Goal: Task Accomplishment & Management: Complete application form

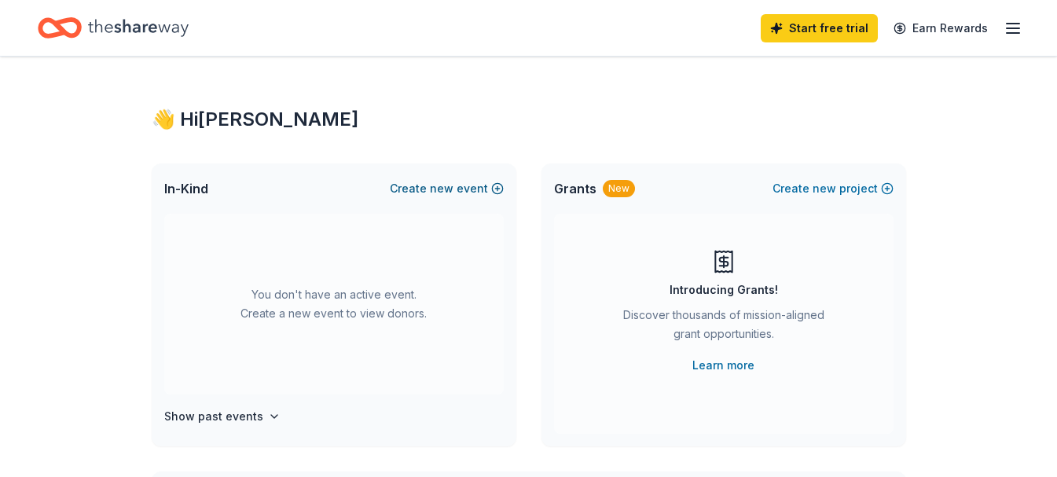
click at [462, 189] on button "Create new event" at bounding box center [447, 188] width 114 height 19
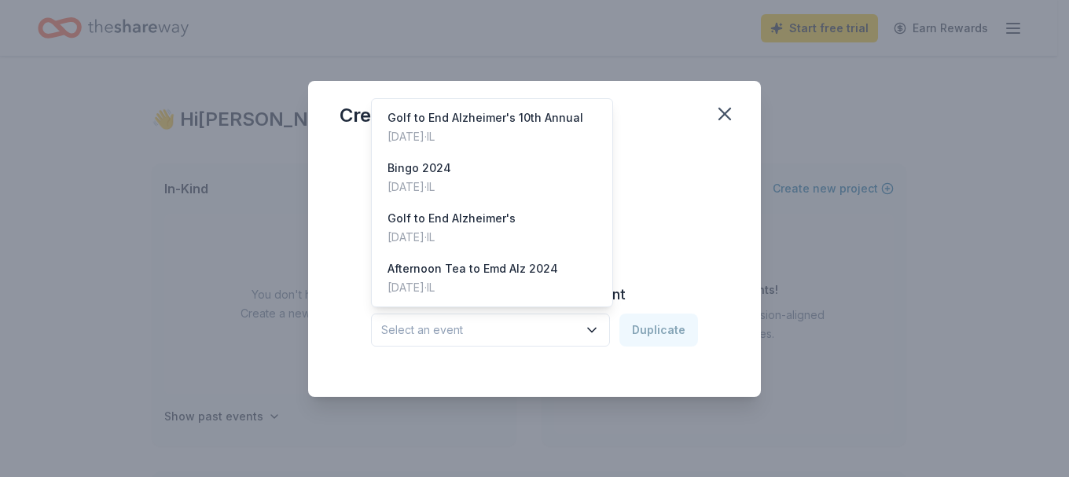
click at [593, 331] on icon "button" at bounding box center [592, 330] width 16 height 16
click at [424, 170] on div "Bingo 2024" at bounding box center [419, 168] width 64 height 19
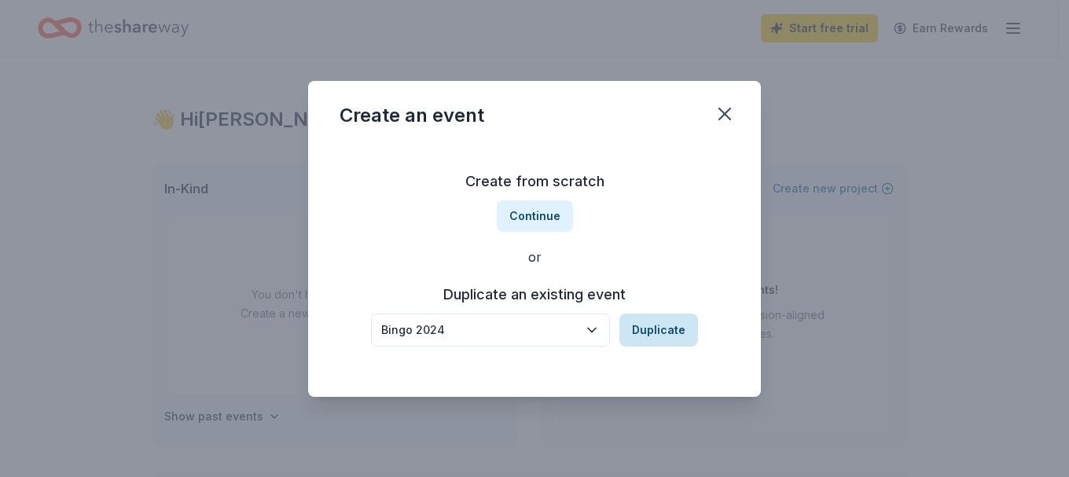
click at [646, 329] on button "Duplicate" at bounding box center [658, 330] width 79 height 33
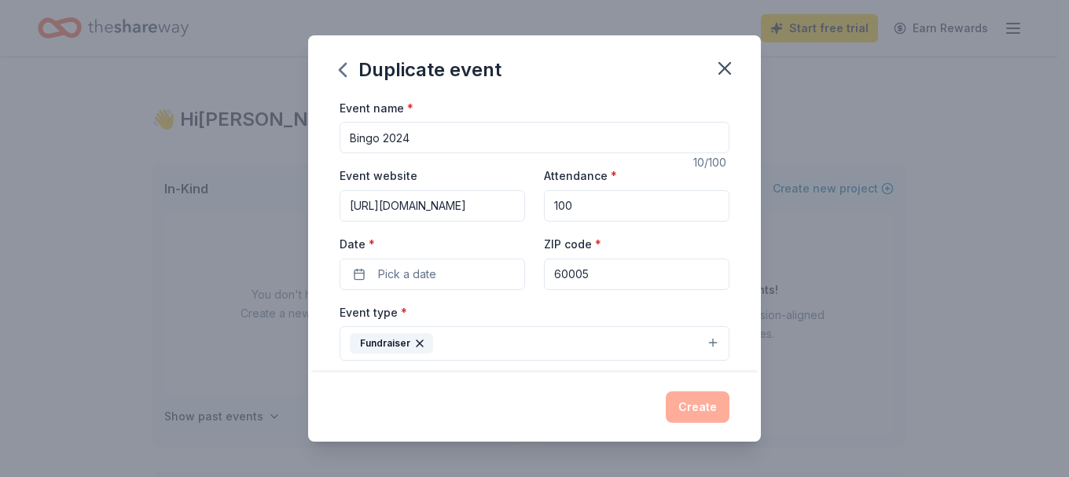
click at [445, 137] on input "Bingo 2024" at bounding box center [535, 137] width 390 height 31
type input "Bingo 2025"
click at [588, 205] on input "100" at bounding box center [636, 205] width 185 height 31
click at [591, 273] on input "60005" at bounding box center [636, 274] width 185 height 31
click at [581, 269] on input "60" at bounding box center [636, 274] width 185 height 31
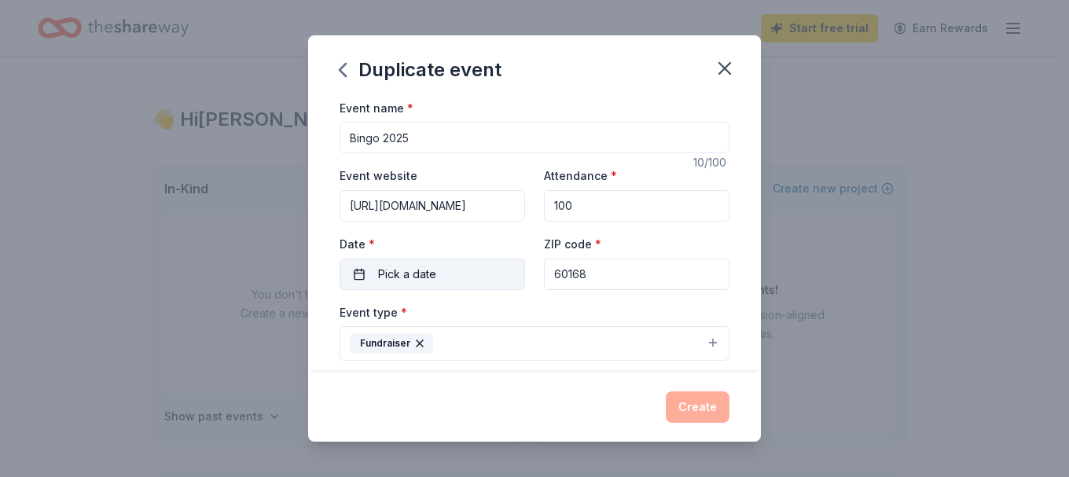
type input "60168"
click at [425, 276] on span "Pick a date" at bounding box center [407, 274] width 58 height 19
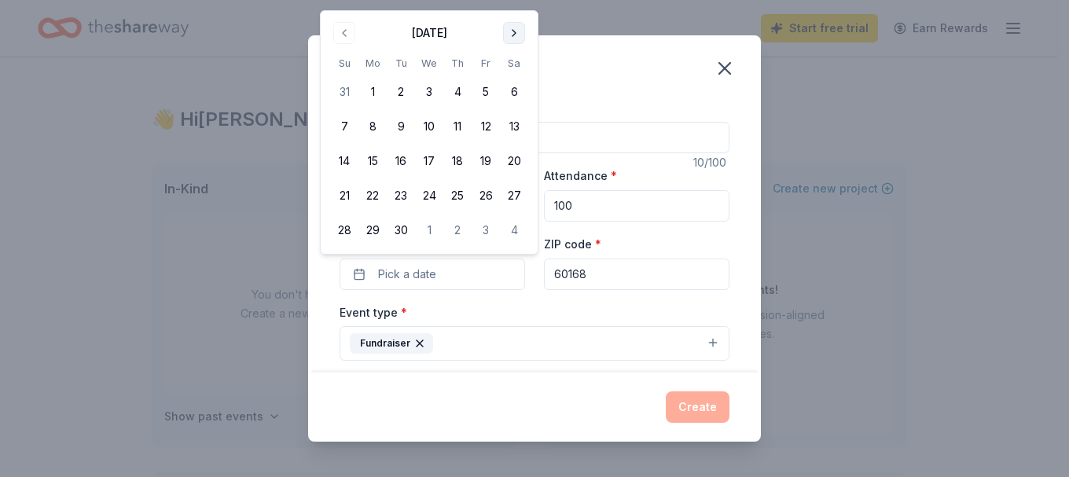
click at [509, 29] on button "Go to next month" at bounding box center [514, 33] width 22 height 22
click at [513, 32] on button "Go to next month" at bounding box center [514, 33] width 22 height 22
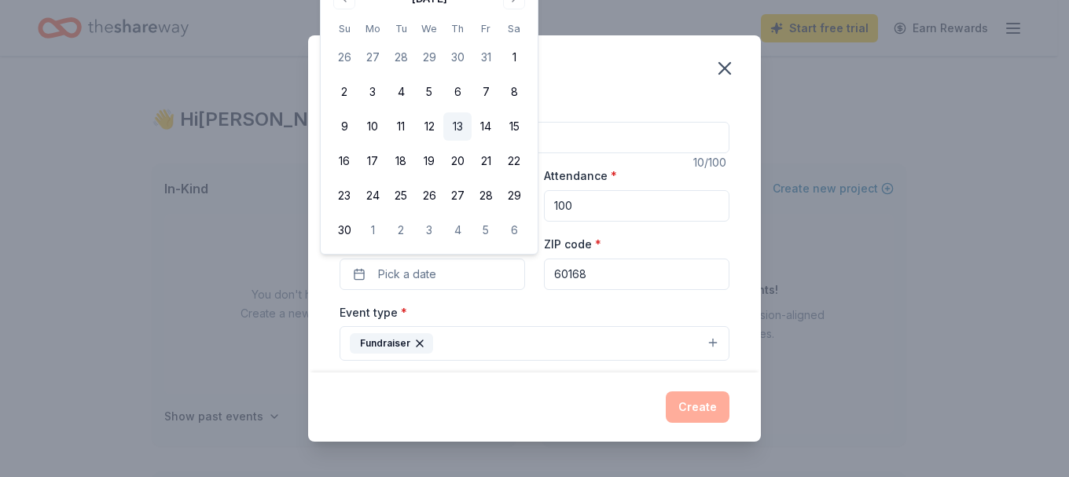
click at [461, 124] on button "13" at bounding box center [457, 126] width 28 height 28
click at [464, 374] on div "Create" at bounding box center [534, 407] width 453 height 69
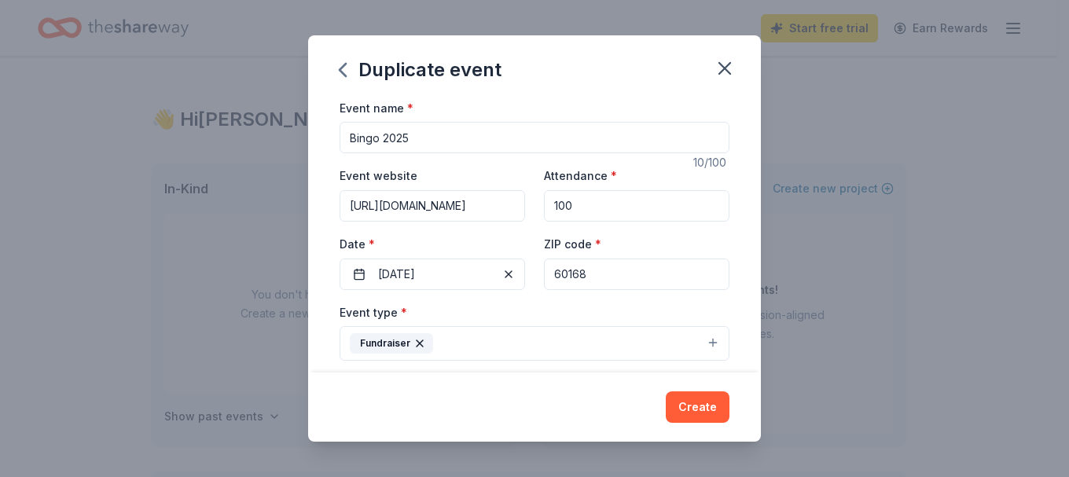
click at [559, 206] on input "100" at bounding box center [636, 205] width 185 height 31
click at [518, 388] on div "Create" at bounding box center [534, 407] width 453 height 69
click at [704, 409] on button "Create" at bounding box center [698, 406] width 64 height 31
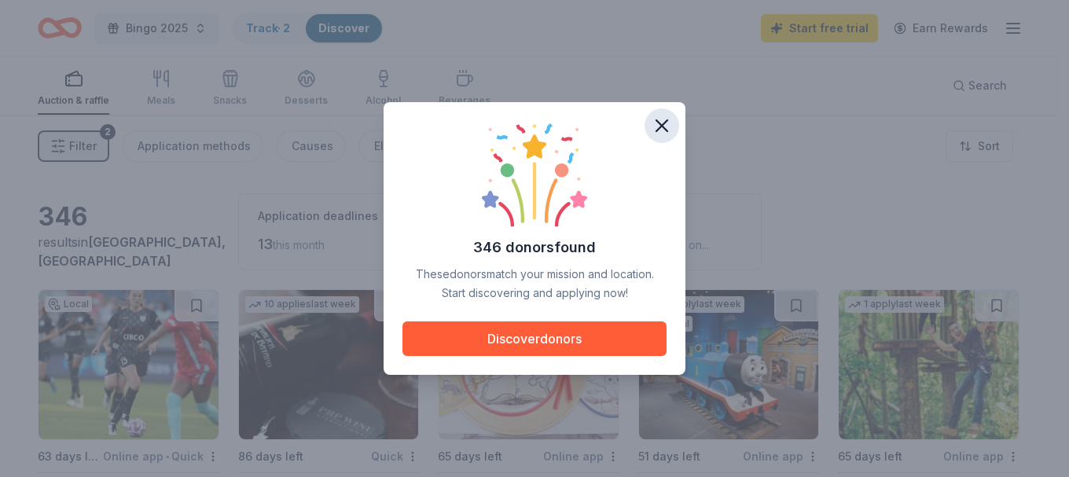
click at [661, 125] on icon "button" at bounding box center [661, 125] width 11 height 11
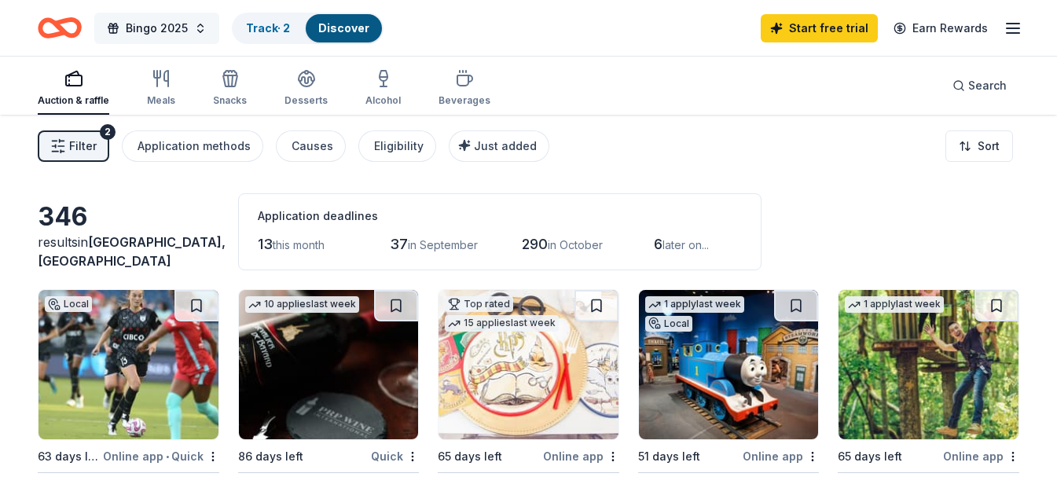
click at [177, 27] on span "Bingo 2025" at bounding box center [157, 28] width 62 height 19
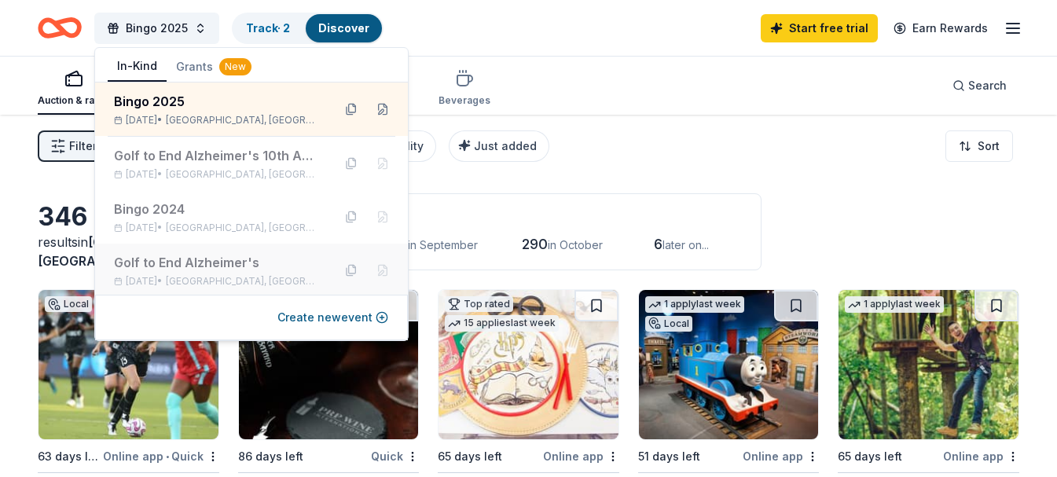
scroll to position [56, 0]
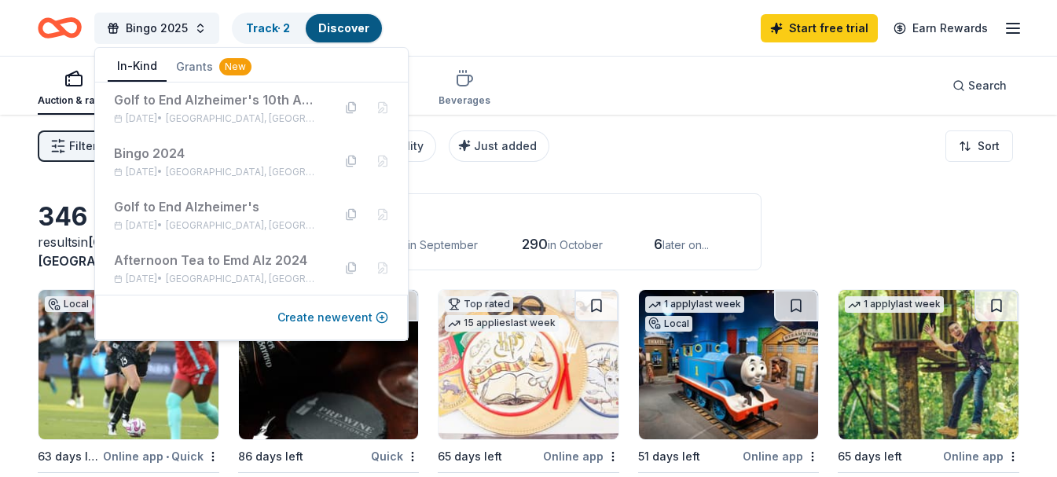
click at [301, 318] on button "Create new event" at bounding box center [332, 317] width 111 height 19
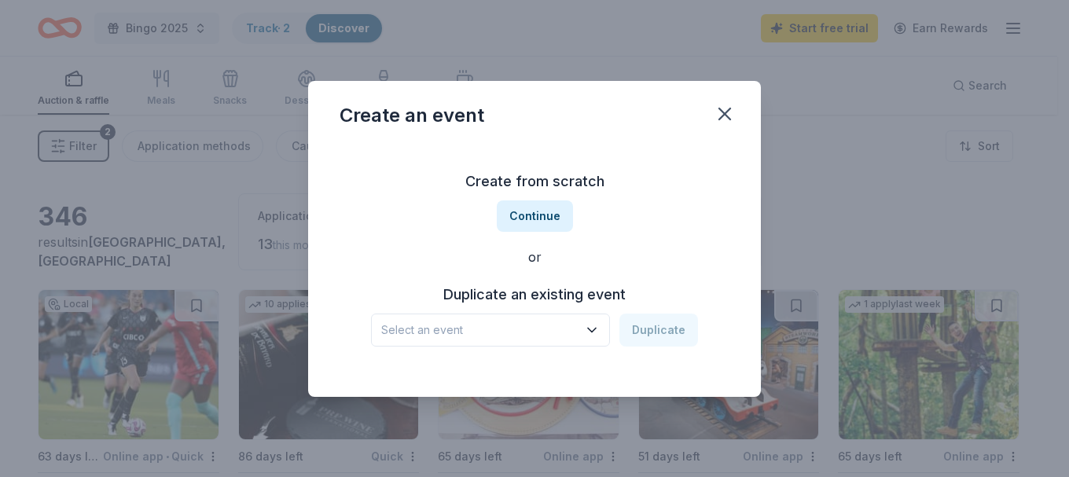
click at [594, 327] on icon "button" at bounding box center [592, 330] width 16 height 16
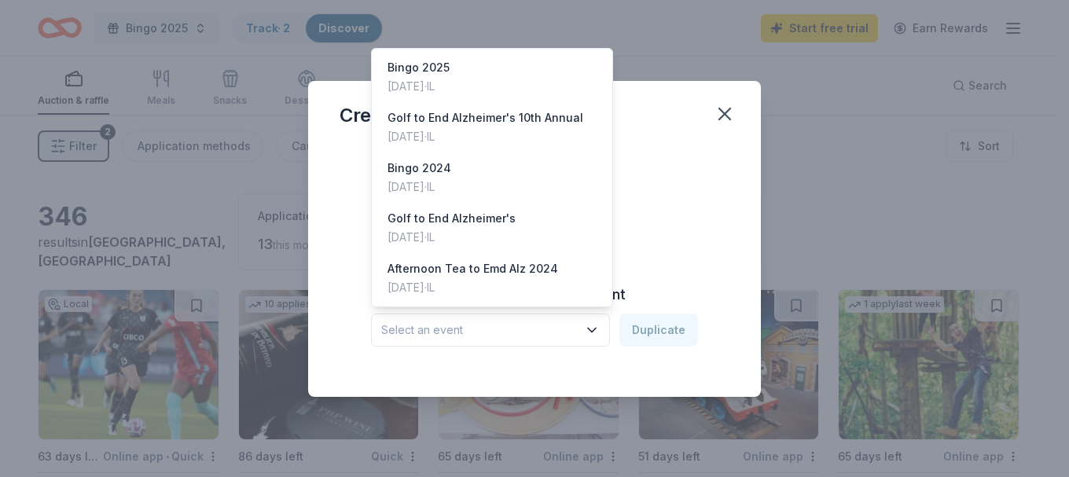
click at [848, 214] on div "Create an event Create from scratch Continue or Duplicate an existing event Sel…" at bounding box center [534, 238] width 1069 height 477
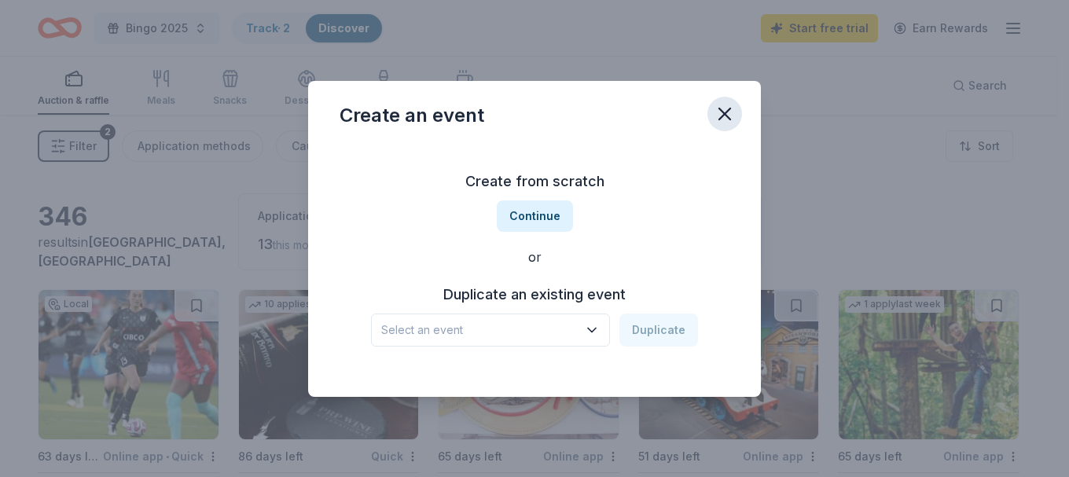
click at [721, 115] on icon "button" at bounding box center [725, 114] width 22 height 22
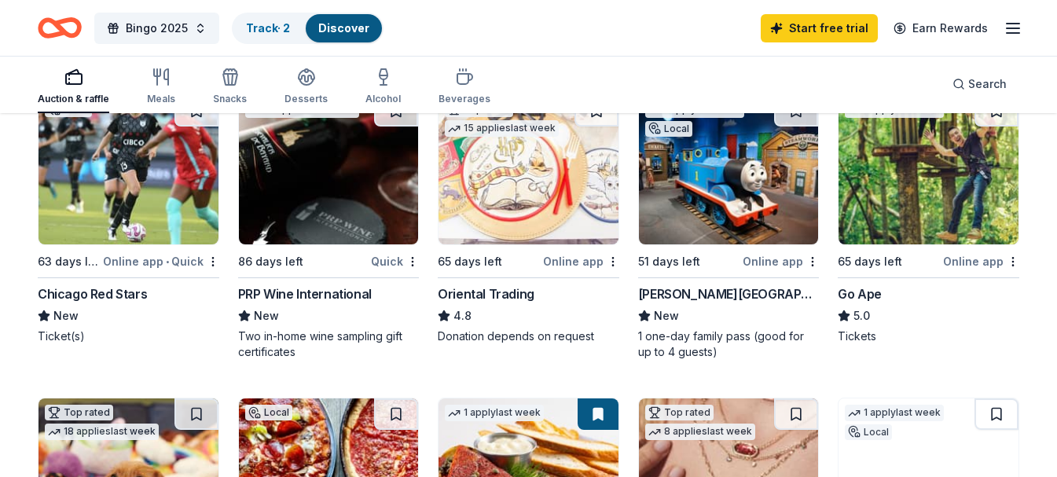
scroll to position [157, 0]
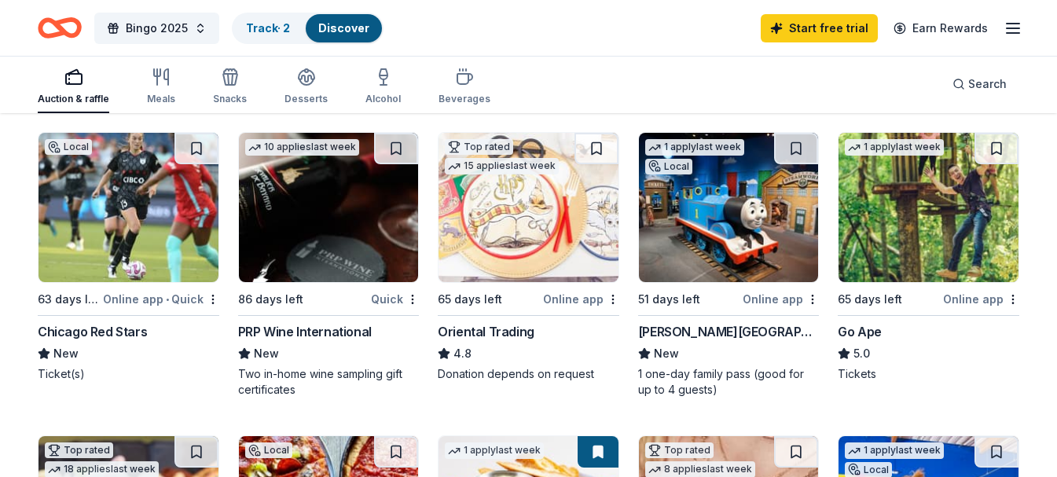
click at [874, 333] on div "Go Ape" at bounding box center [860, 331] width 44 height 19
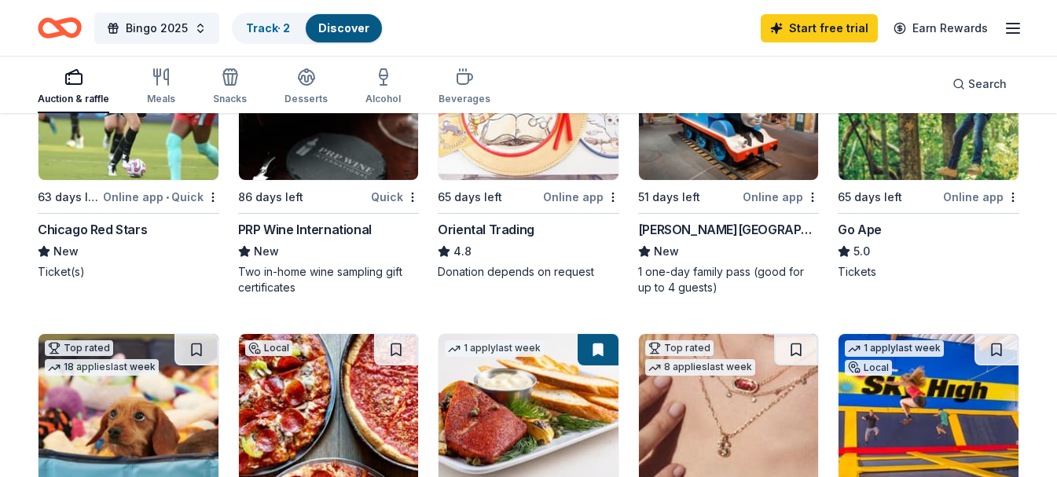
scroll to position [393, 0]
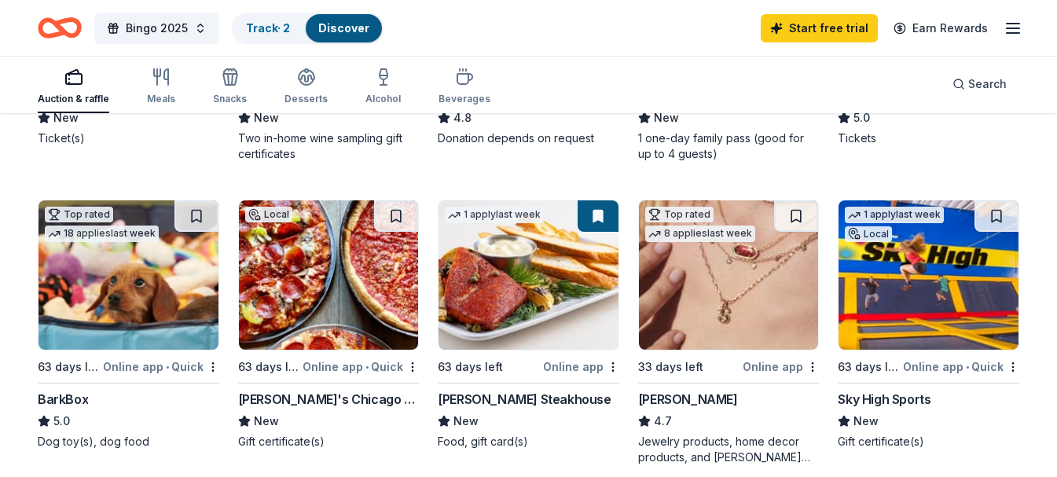
click at [523, 397] on div "Perry's Steakhouse" at bounding box center [524, 399] width 173 height 19
click at [499, 215] on div "1 apply last week" at bounding box center [494, 215] width 99 height 17
click at [731, 279] on img at bounding box center [729, 274] width 180 height 149
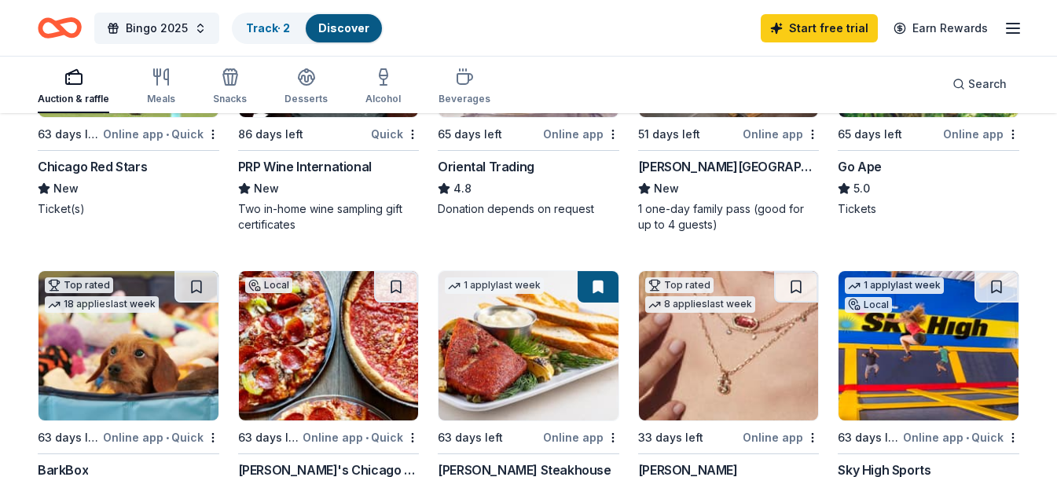
scroll to position [314, 0]
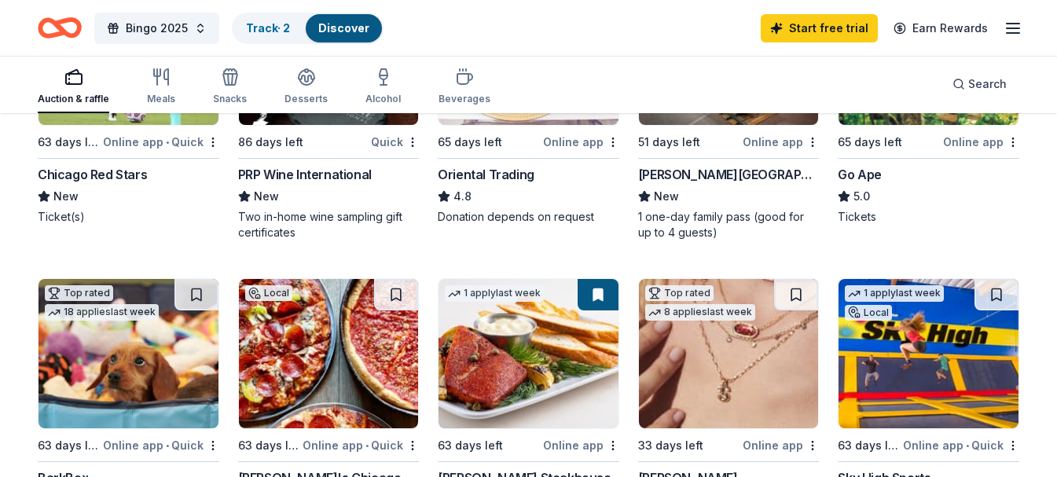
click at [904, 336] on img at bounding box center [929, 353] width 180 height 149
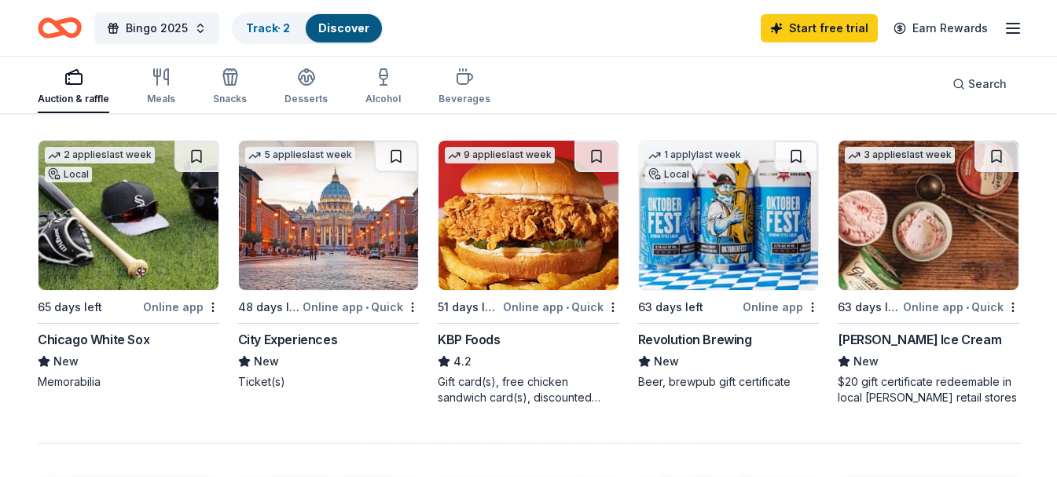
scroll to position [1022, 0]
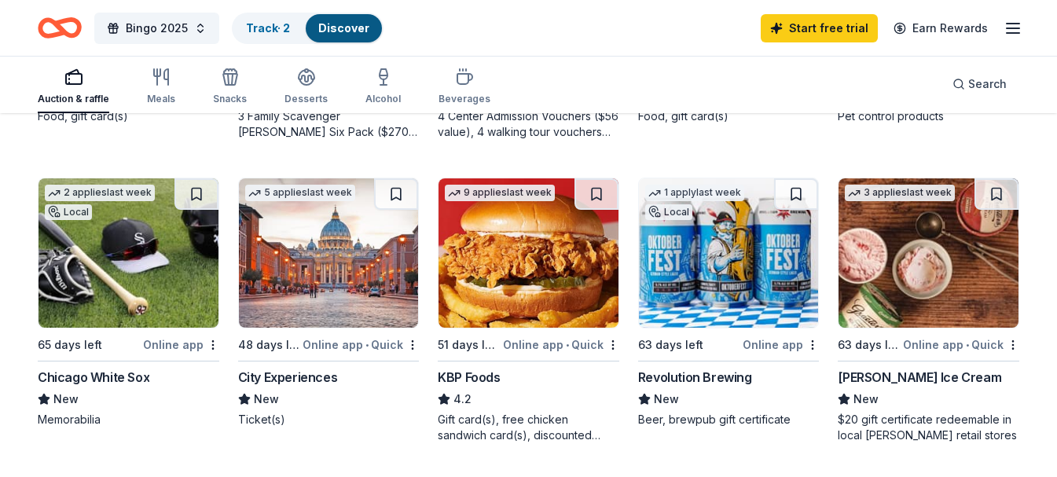
click at [713, 263] on img at bounding box center [729, 252] width 180 height 149
click at [113, 376] on div "Chicago White Sox" at bounding box center [94, 377] width 112 height 19
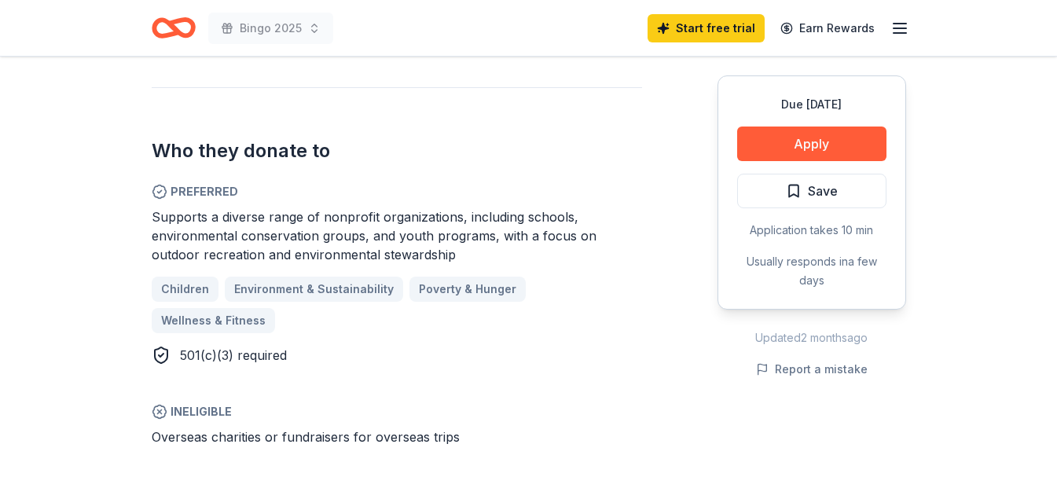
scroll to position [865, 0]
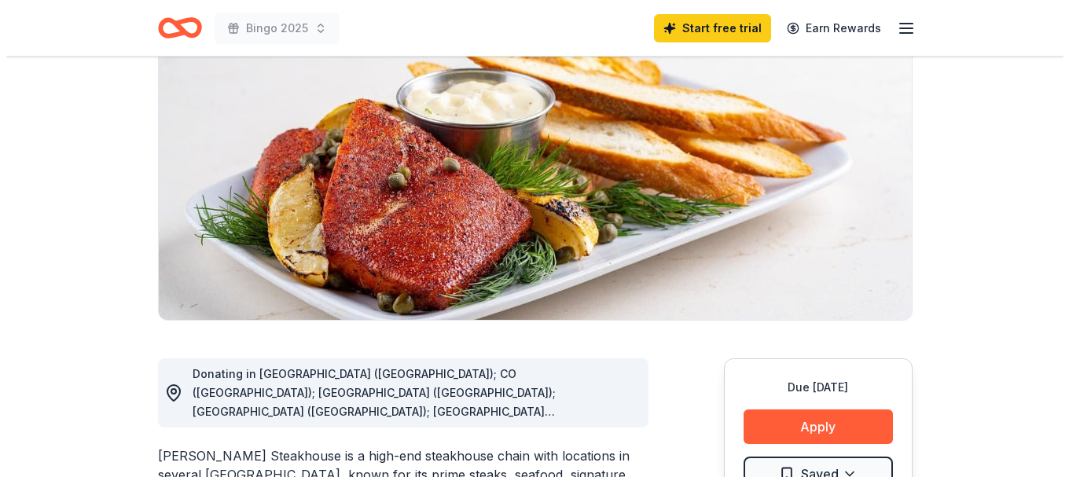
scroll to position [393, 0]
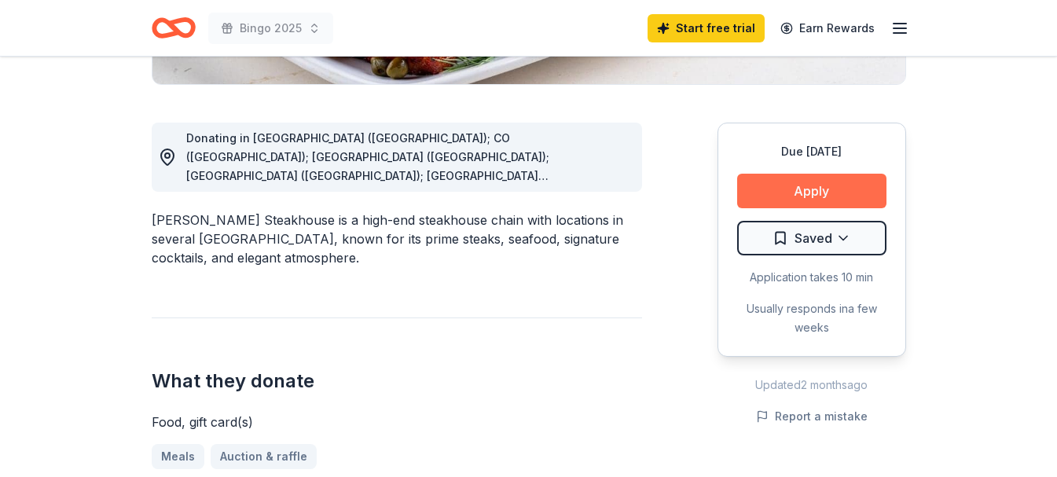
click at [807, 194] on button "Apply" at bounding box center [811, 191] width 149 height 35
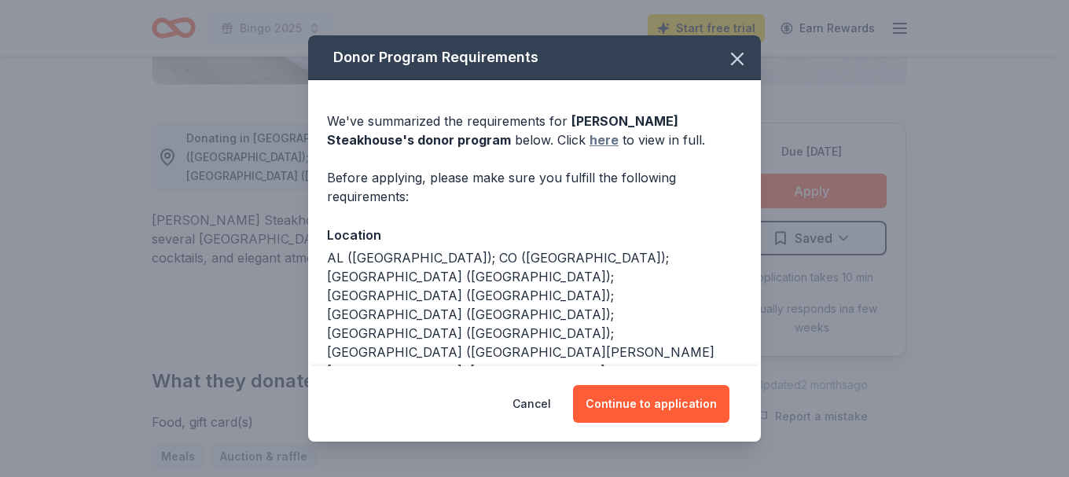
click at [589, 141] on link "here" at bounding box center [603, 139] width 29 height 19
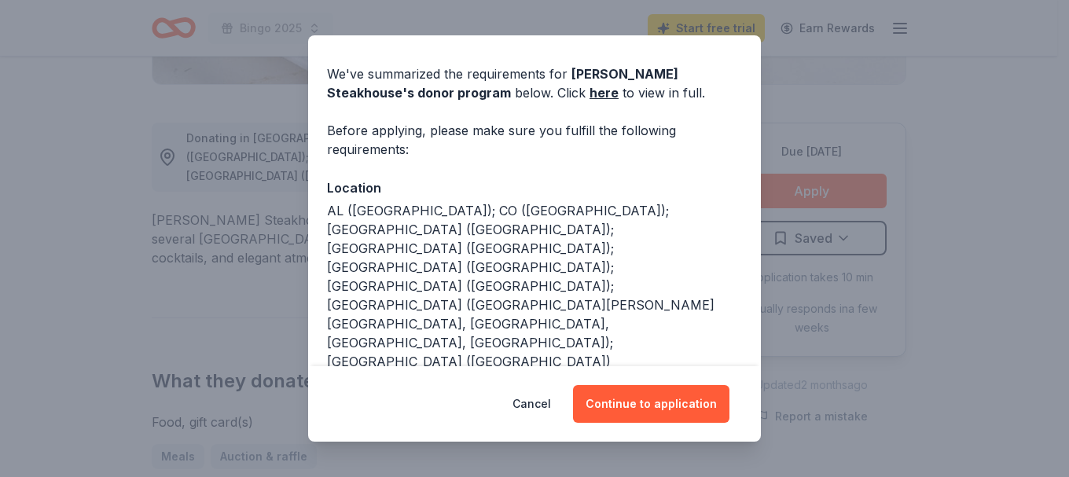
scroll to position [83, 0]
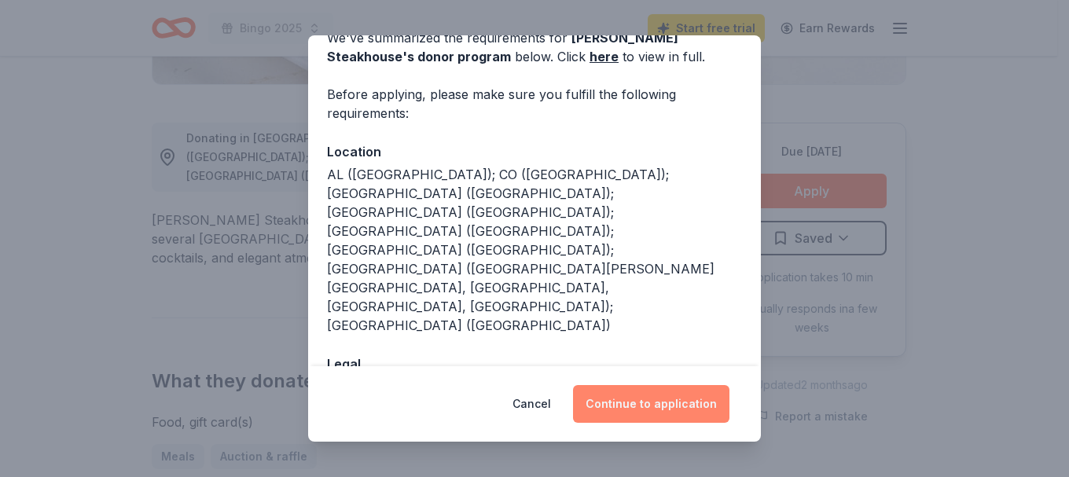
click at [630, 404] on button "Continue to application" at bounding box center [651, 404] width 156 height 38
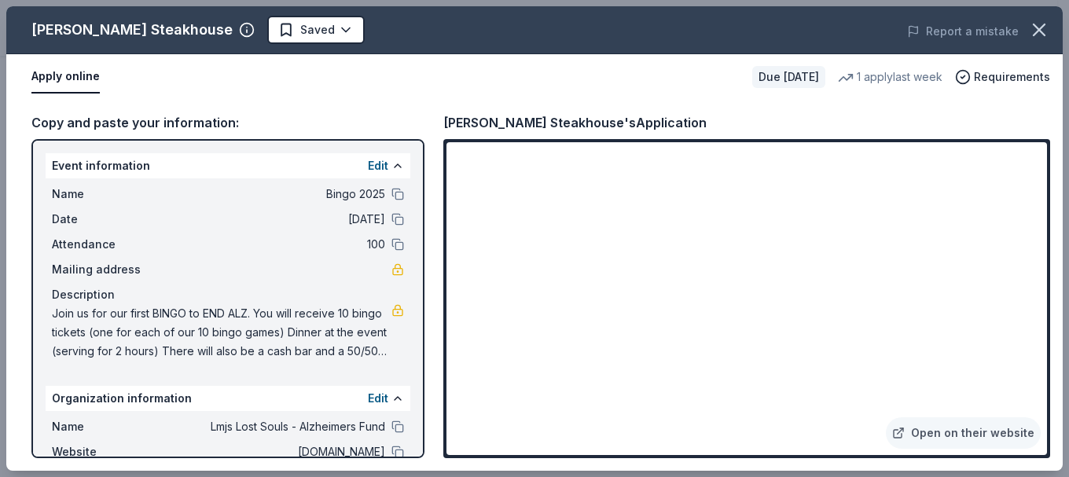
click at [533, 68] on div "Apply online" at bounding box center [385, 77] width 708 height 33
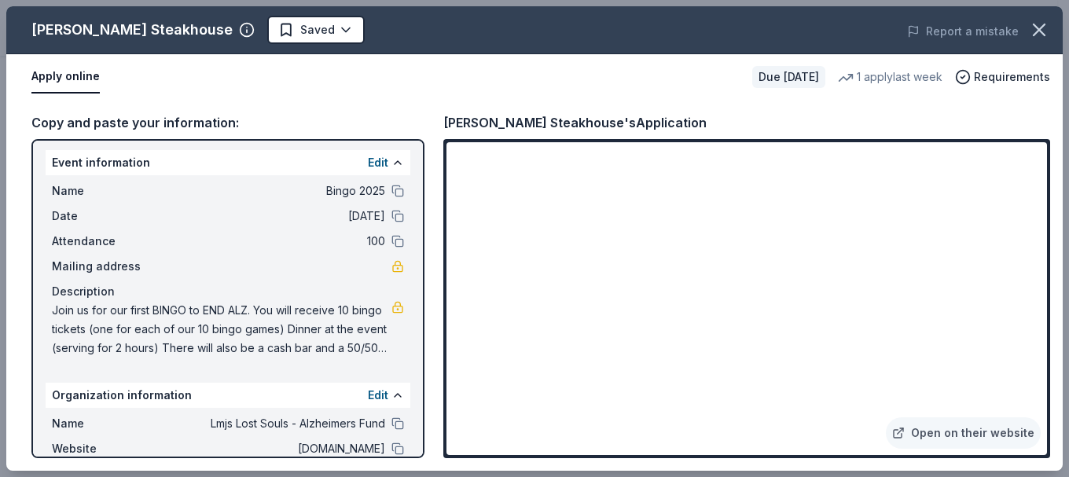
scroll to position [0, 0]
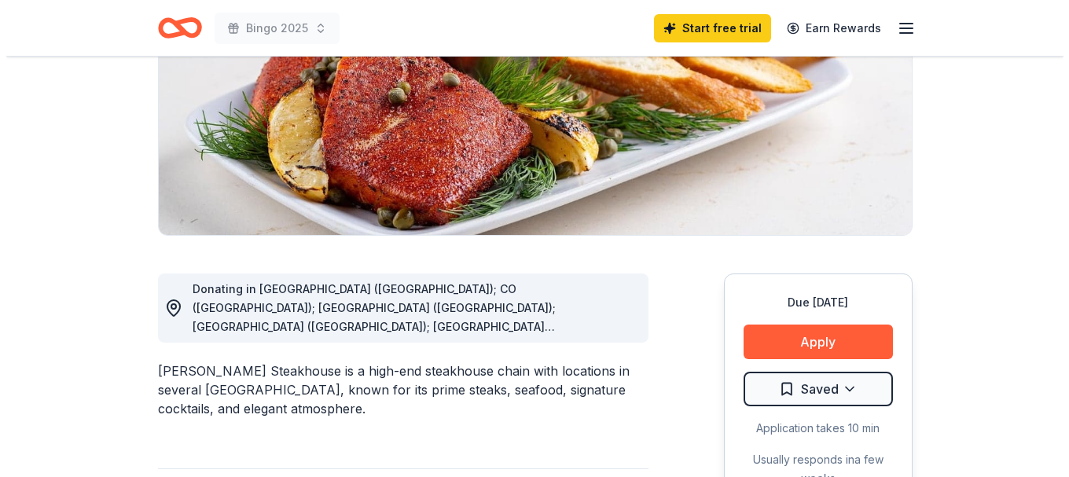
scroll to position [393, 0]
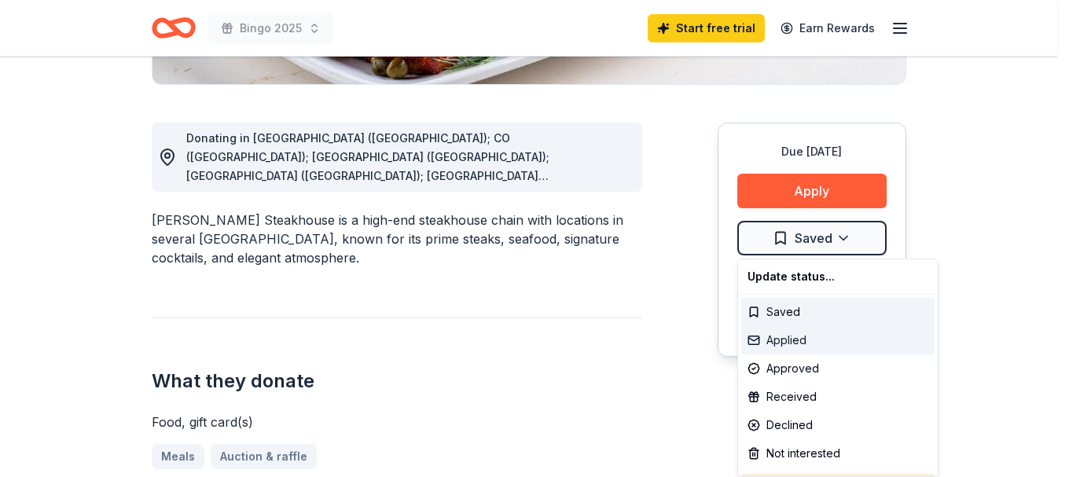
click at [790, 343] on div "Applied" at bounding box center [837, 340] width 193 height 28
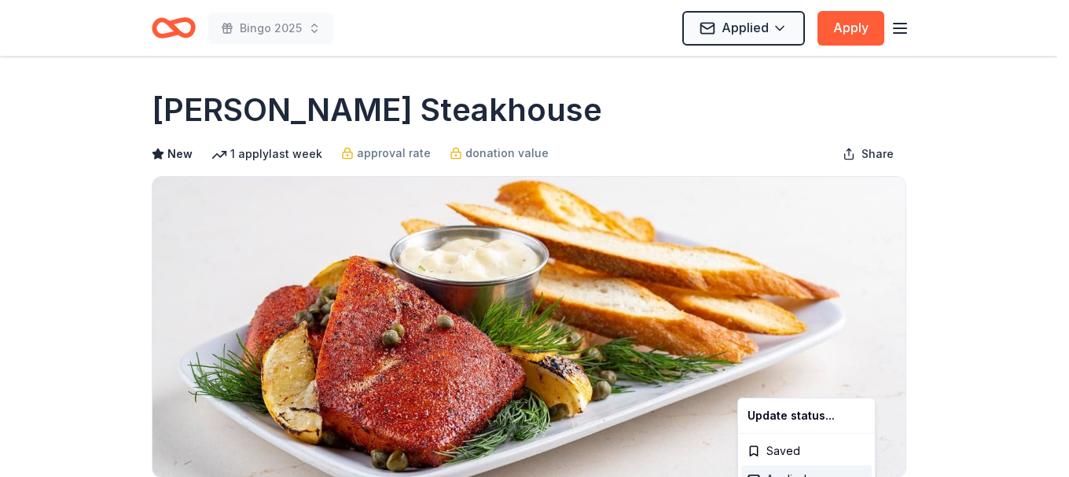
scroll to position [0, 0]
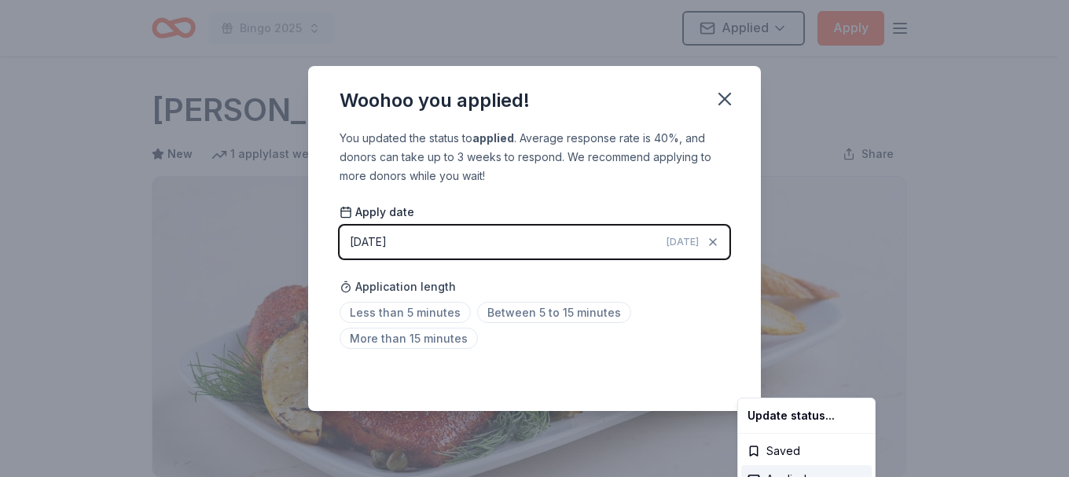
click at [526, 314] on html "Bingo 2025 Applied Apply Due in 63 days Share Perry's Steakhouse New 1 apply la…" at bounding box center [534, 238] width 1069 height 477
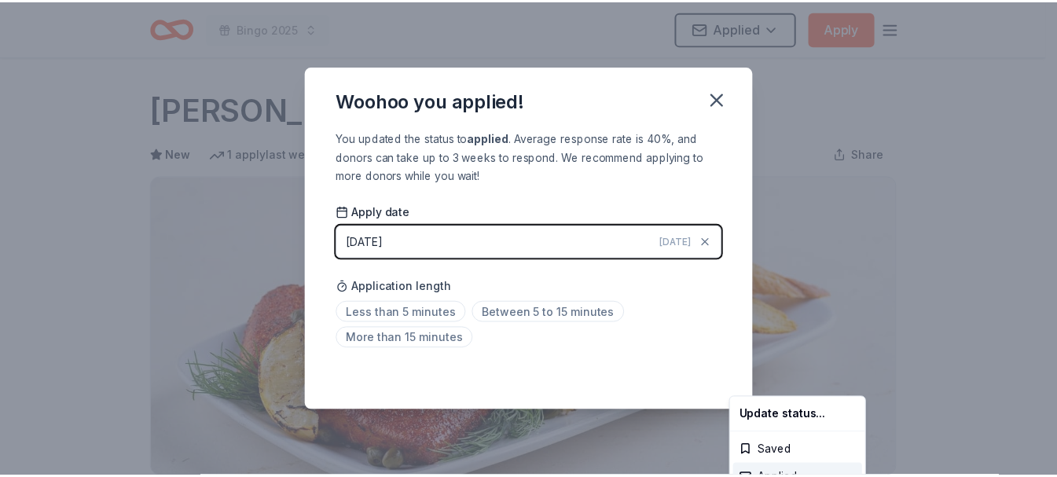
scroll to position [393, 0]
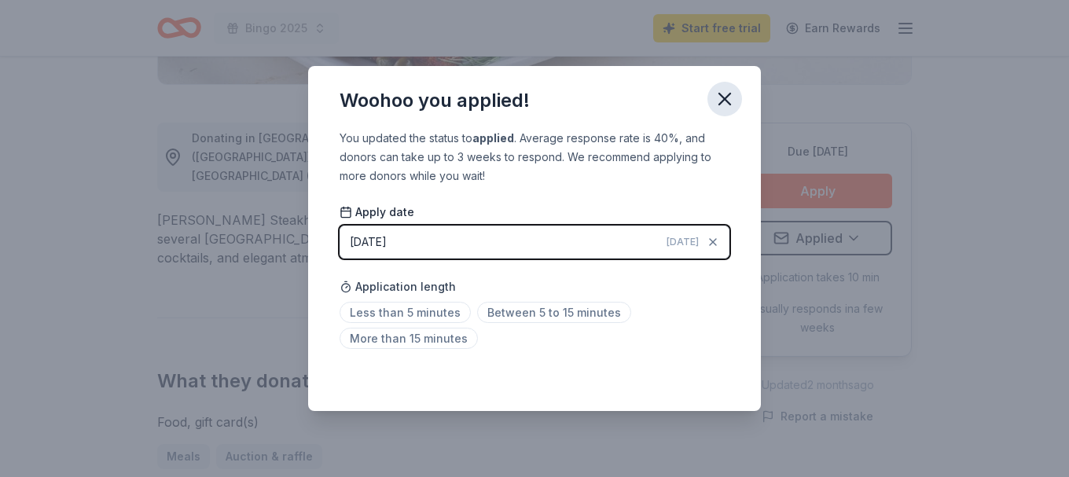
click at [725, 97] on icon "button" at bounding box center [724, 99] width 11 height 11
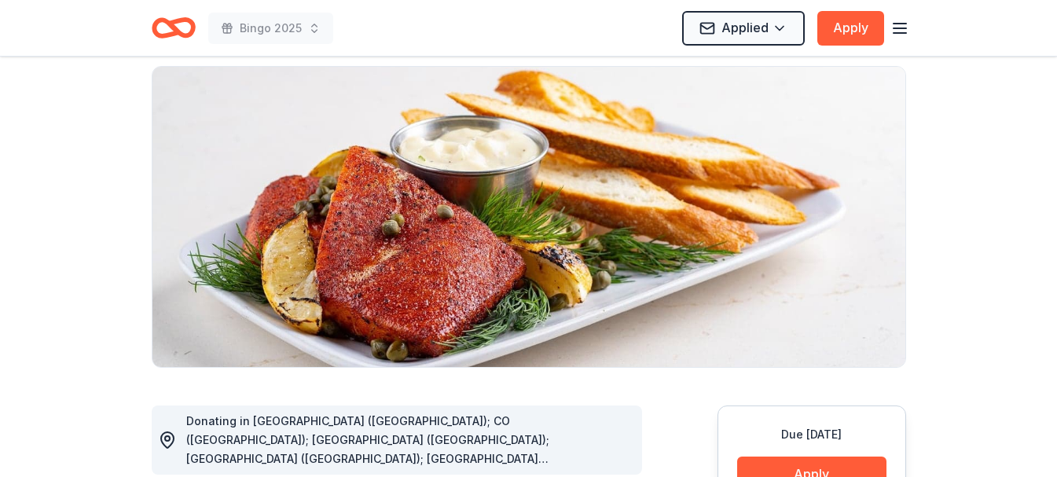
scroll to position [0, 0]
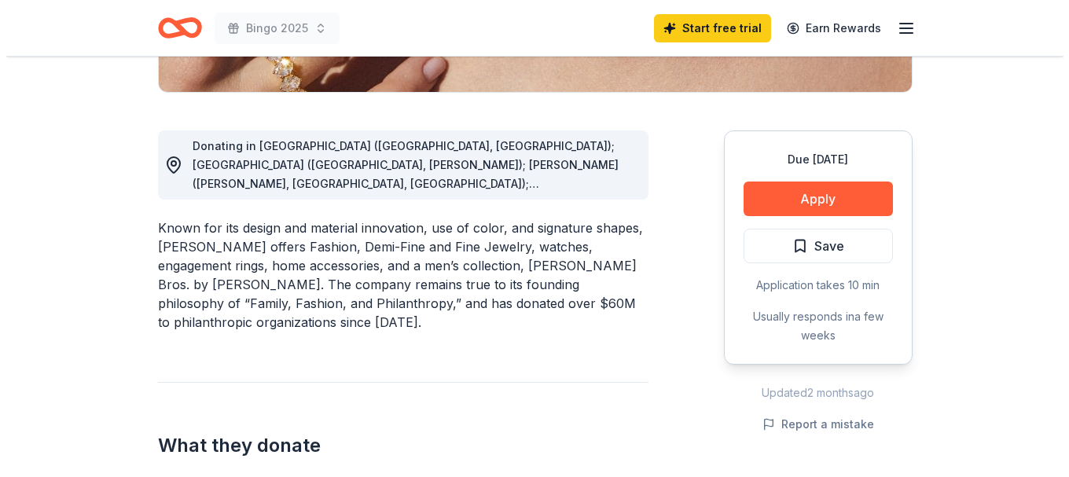
scroll to position [393, 0]
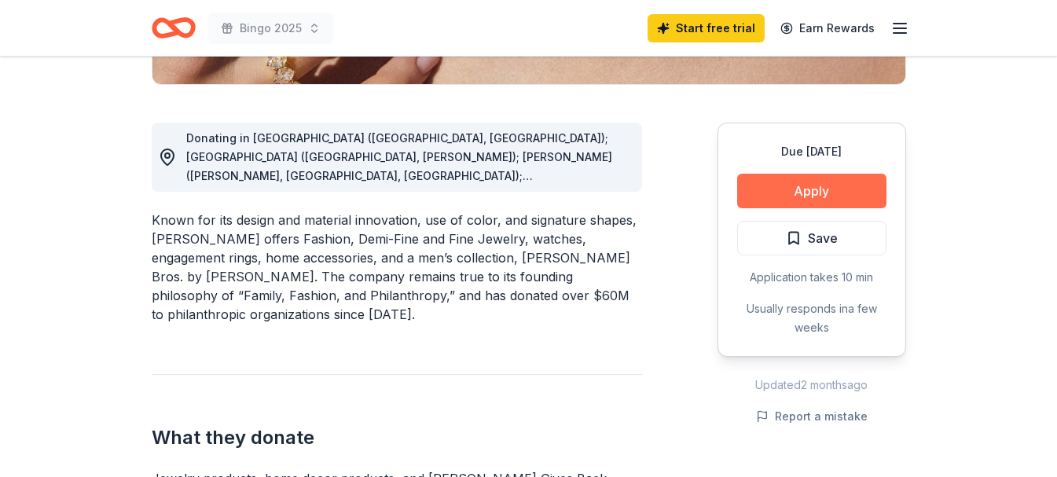
click at [805, 193] on button "Apply" at bounding box center [811, 191] width 149 height 35
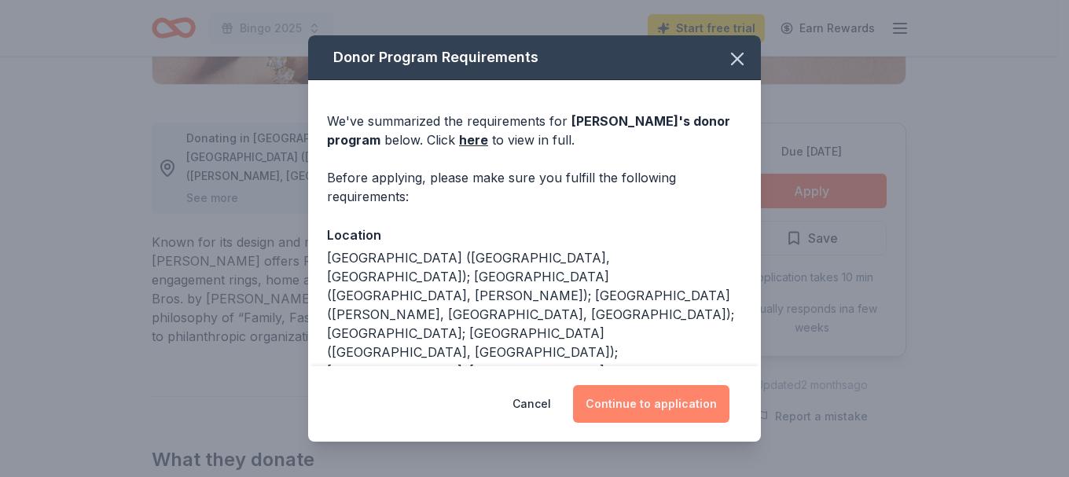
click at [666, 410] on button "Continue to application" at bounding box center [651, 404] width 156 height 38
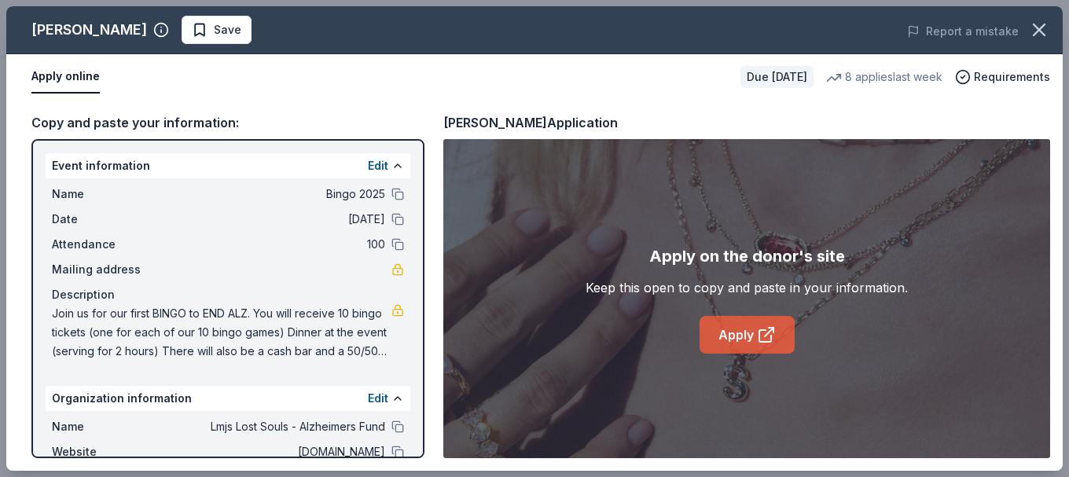
click at [749, 339] on link "Apply" at bounding box center [746, 335] width 95 height 38
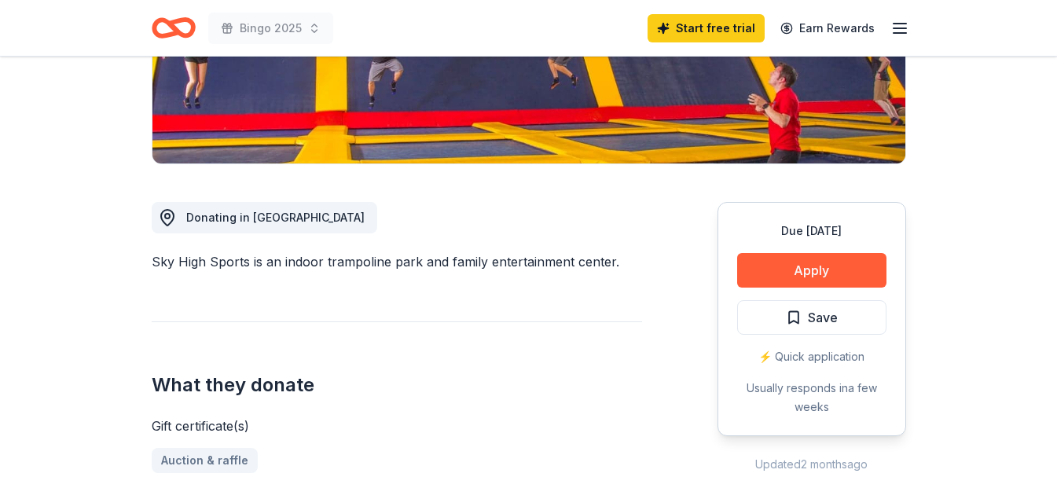
scroll to position [314, 0]
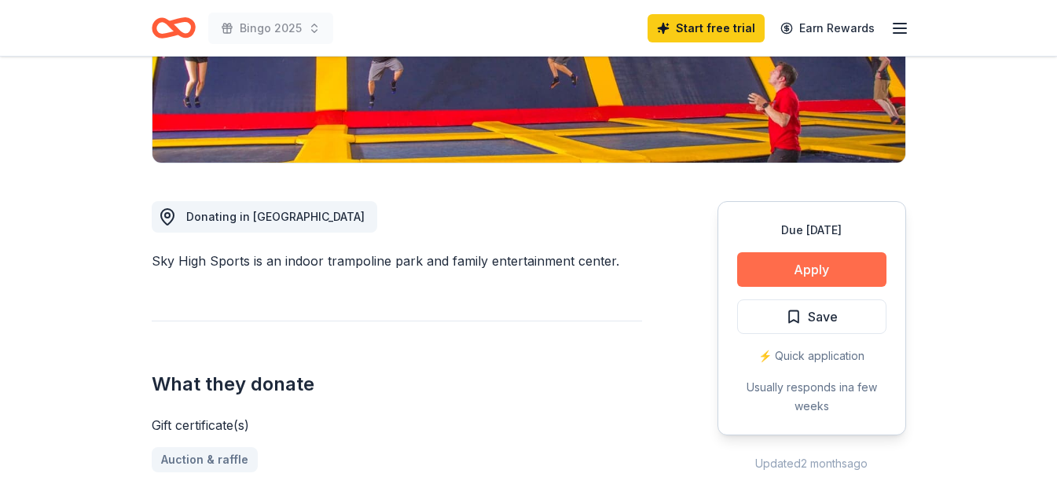
click at [791, 272] on button "Apply" at bounding box center [811, 269] width 149 height 35
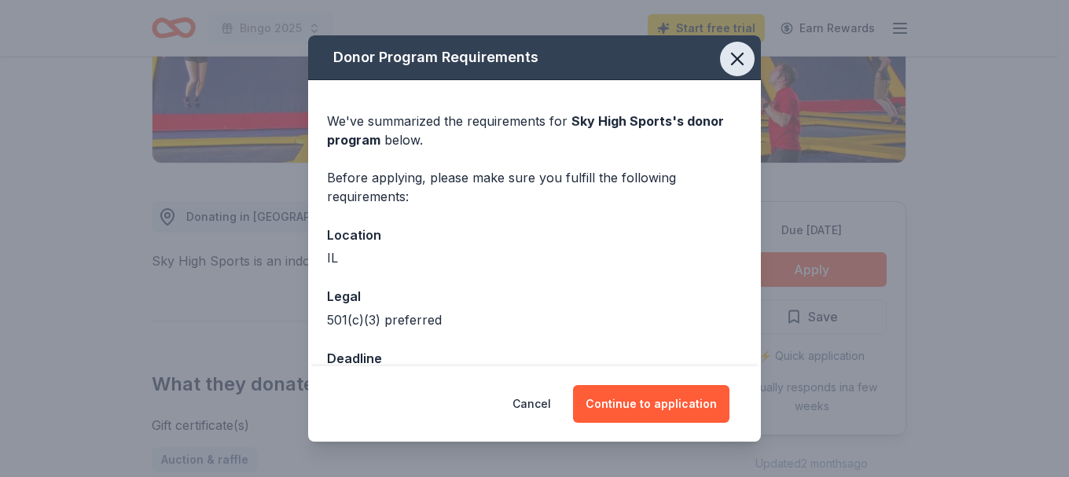
click at [726, 53] on icon "button" at bounding box center [737, 59] width 22 height 22
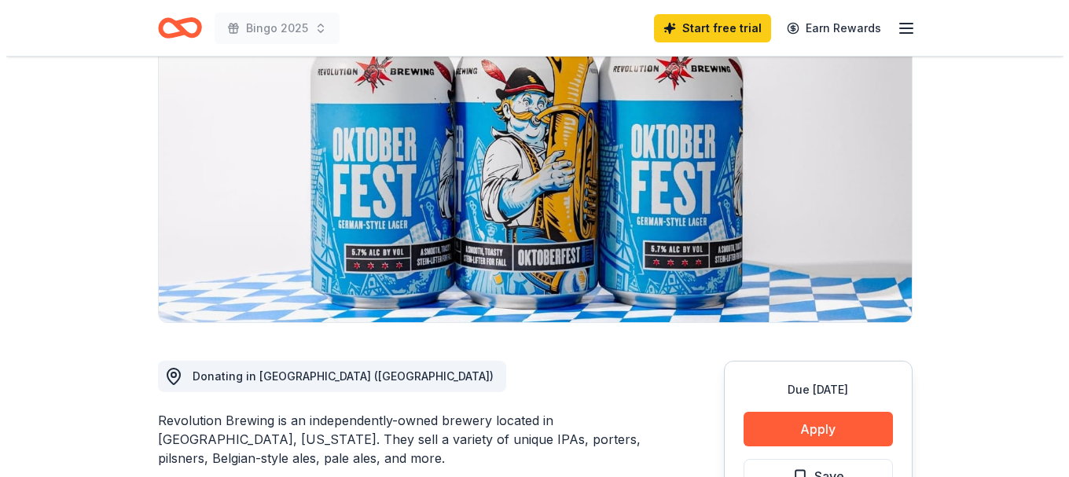
scroll to position [236, 0]
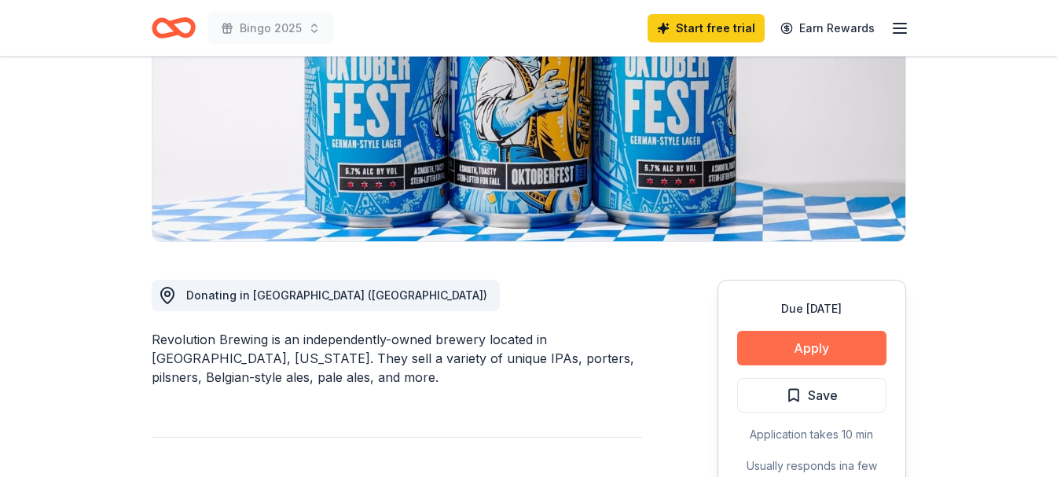
click at [792, 345] on button "Apply" at bounding box center [811, 348] width 149 height 35
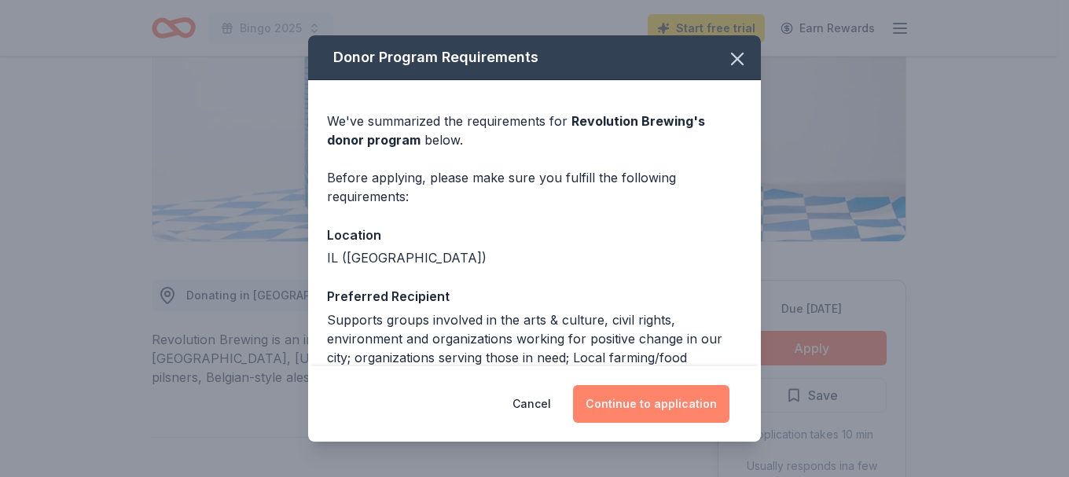
click at [621, 406] on button "Continue to application" at bounding box center [651, 404] width 156 height 38
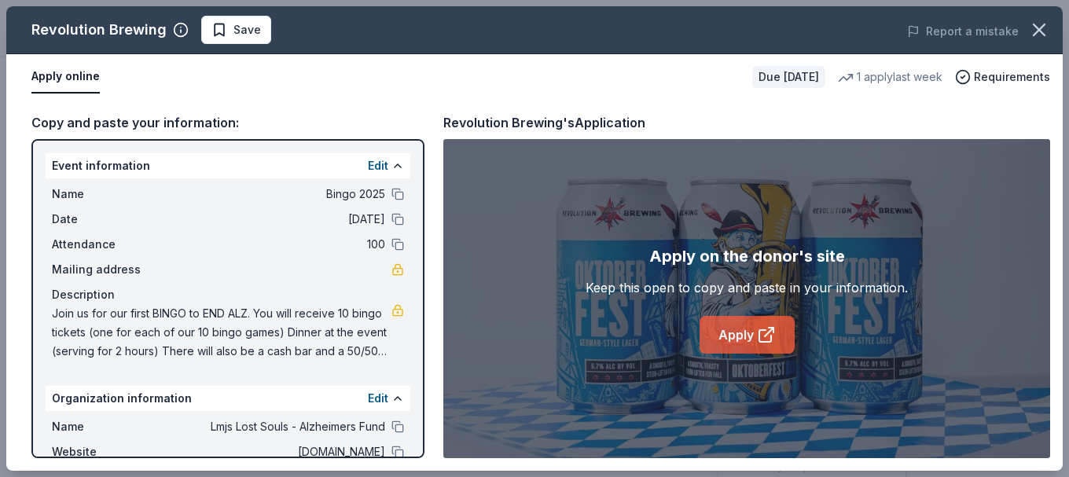
click at [744, 333] on link "Apply" at bounding box center [746, 335] width 95 height 38
click at [224, 28] on span "Save" at bounding box center [236, 29] width 50 height 19
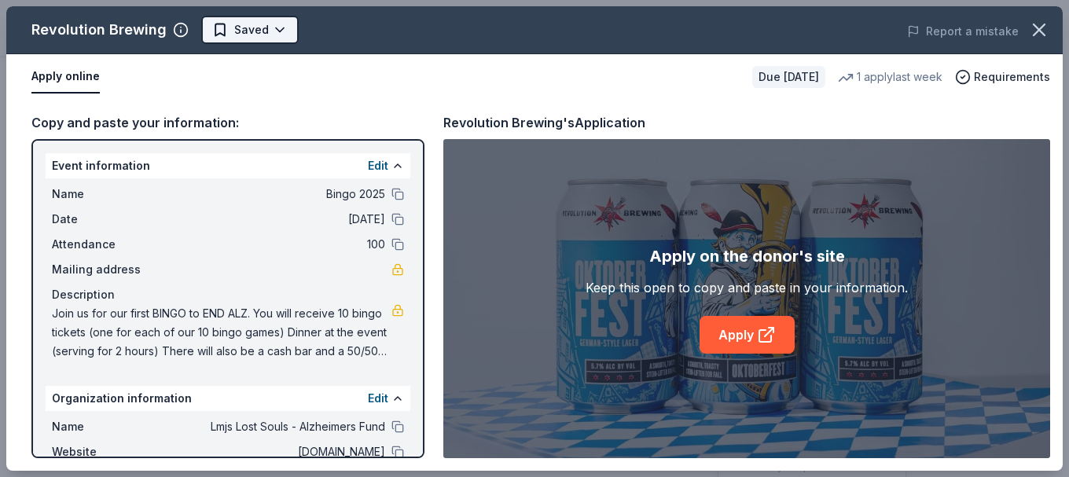
click at [235, 27] on body "Bingo 2025 Start free trial Earn Rewards Due in 63 days Share Revolution Brewin…" at bounding box center [528, 2] width 1057 height 477
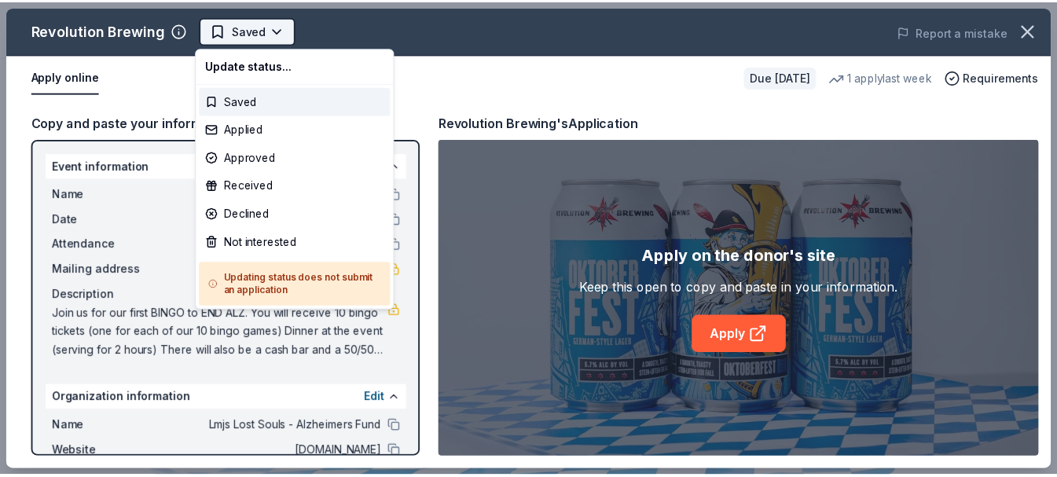
scroll to position [0, 0]
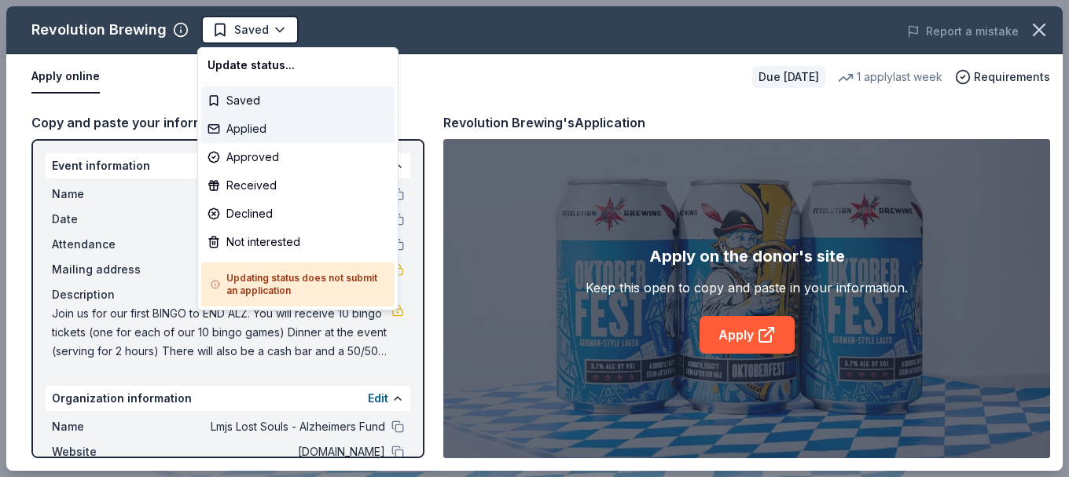
click at [240, 131] on div "Applied" at bounding box center [297, 129] width 193 height 28
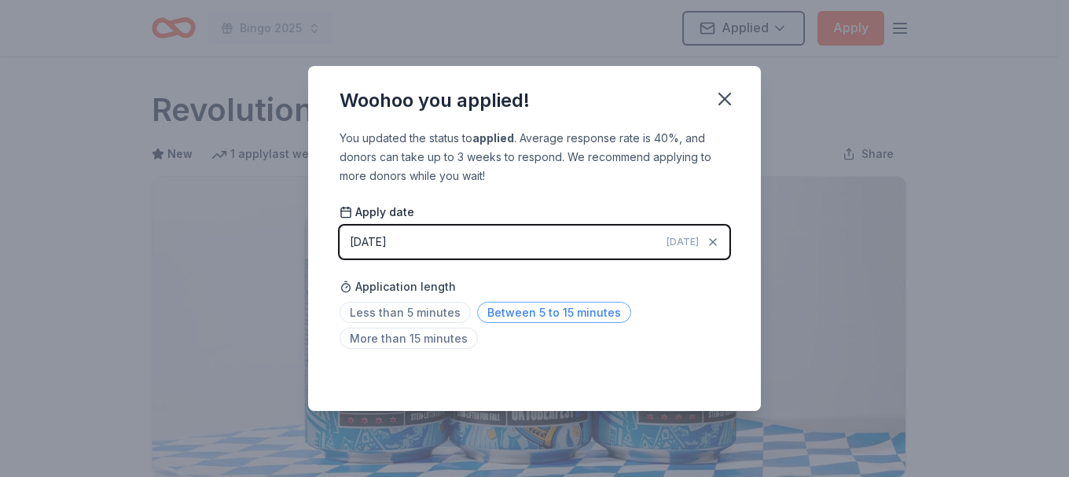
click at [499, 314] on span "Between 5 to 15 minutes" at bounding box center [554, 312] width 154 height 21
click at [723, 101] on icon "button" at bounding box center [724, 99] width 11 height 11
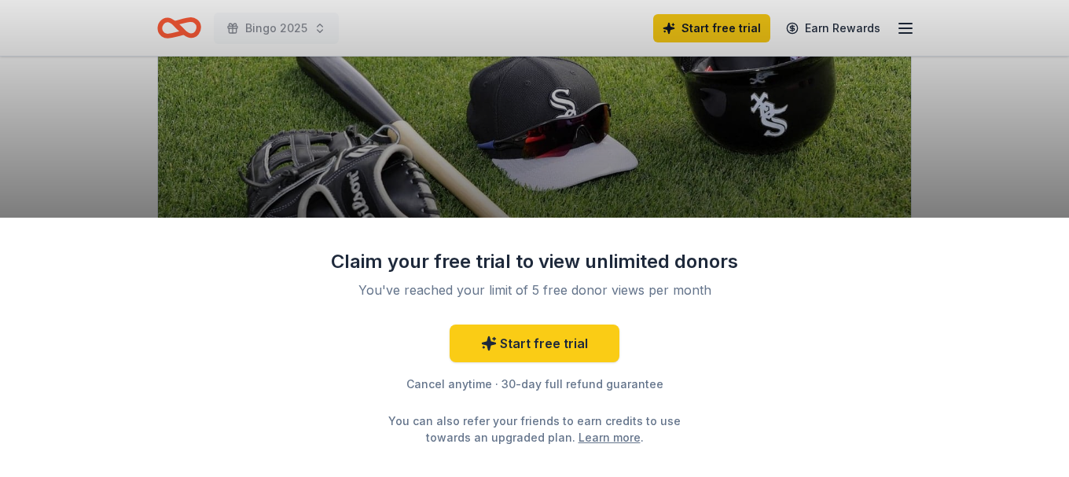
scroll to position [236, 0]
